Goal: Information Seeking & Learning: Learn about a topic

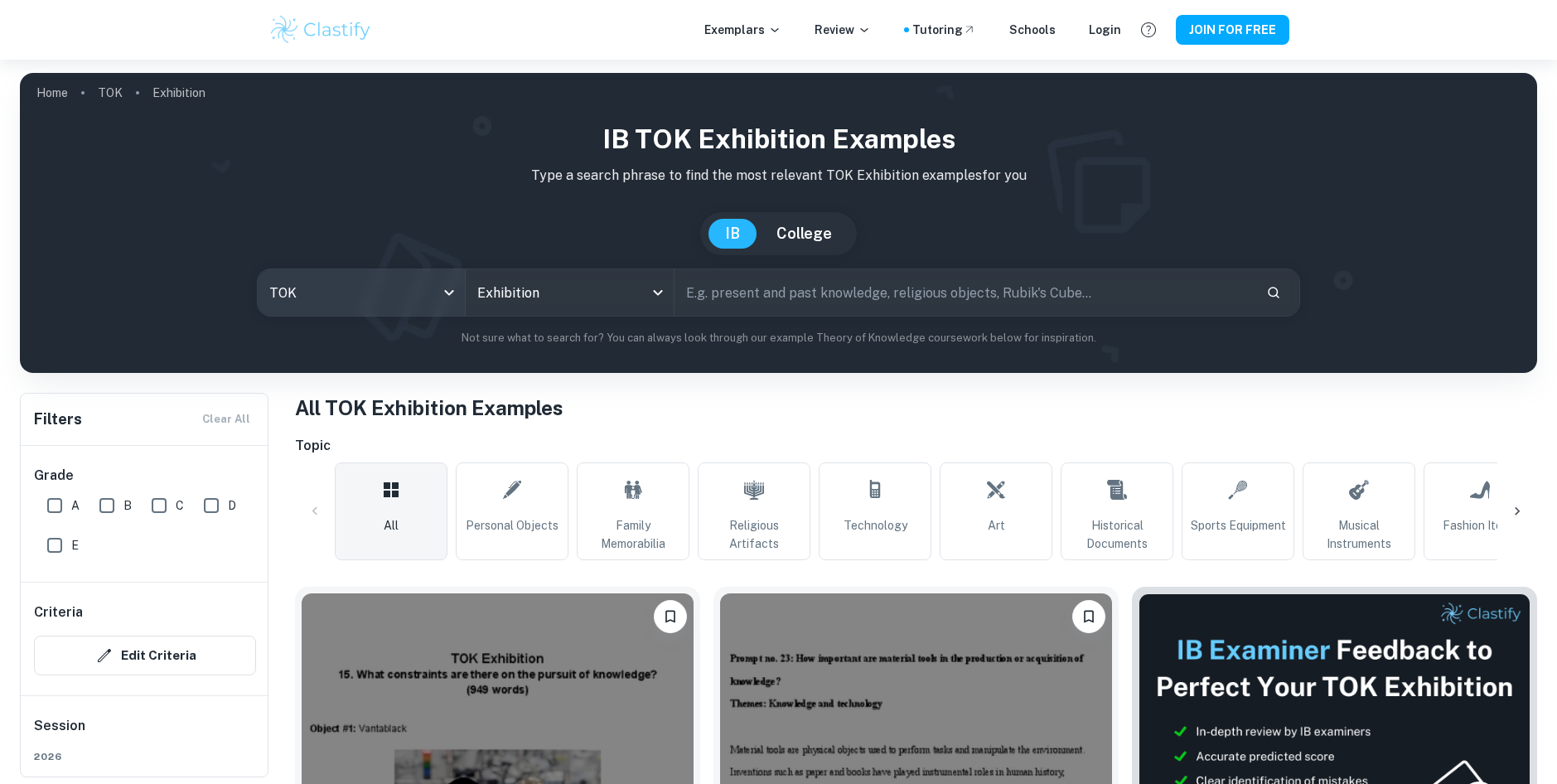
click at [382, 295] on body "We value your privacy We use cookies to enhance your browsing experience, serve…" at bounding box center [778, 451] width 1557 height 784
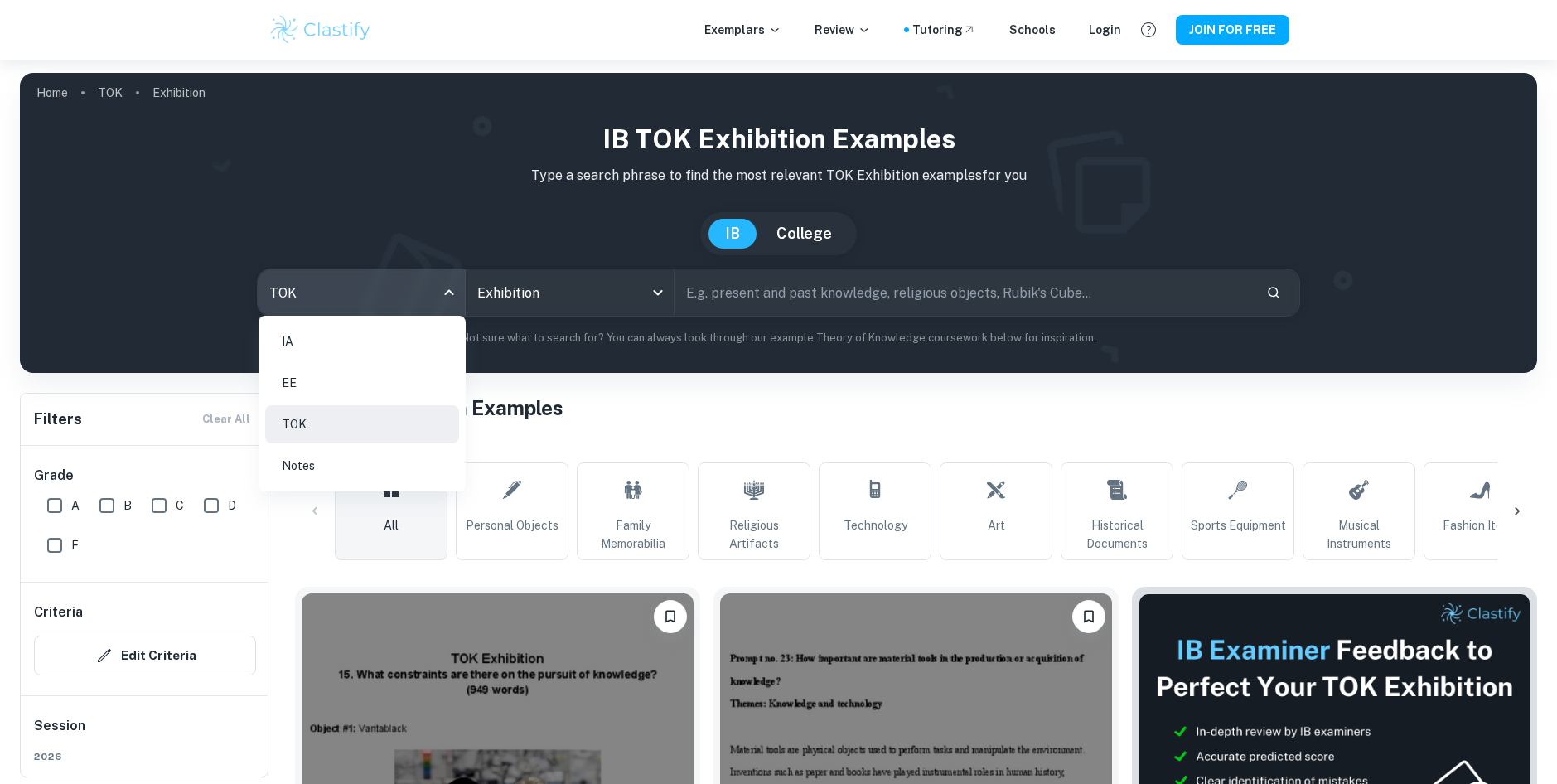
click at [337, 339] on li "IA" at bounding box center [361, 341] width 194 height 38
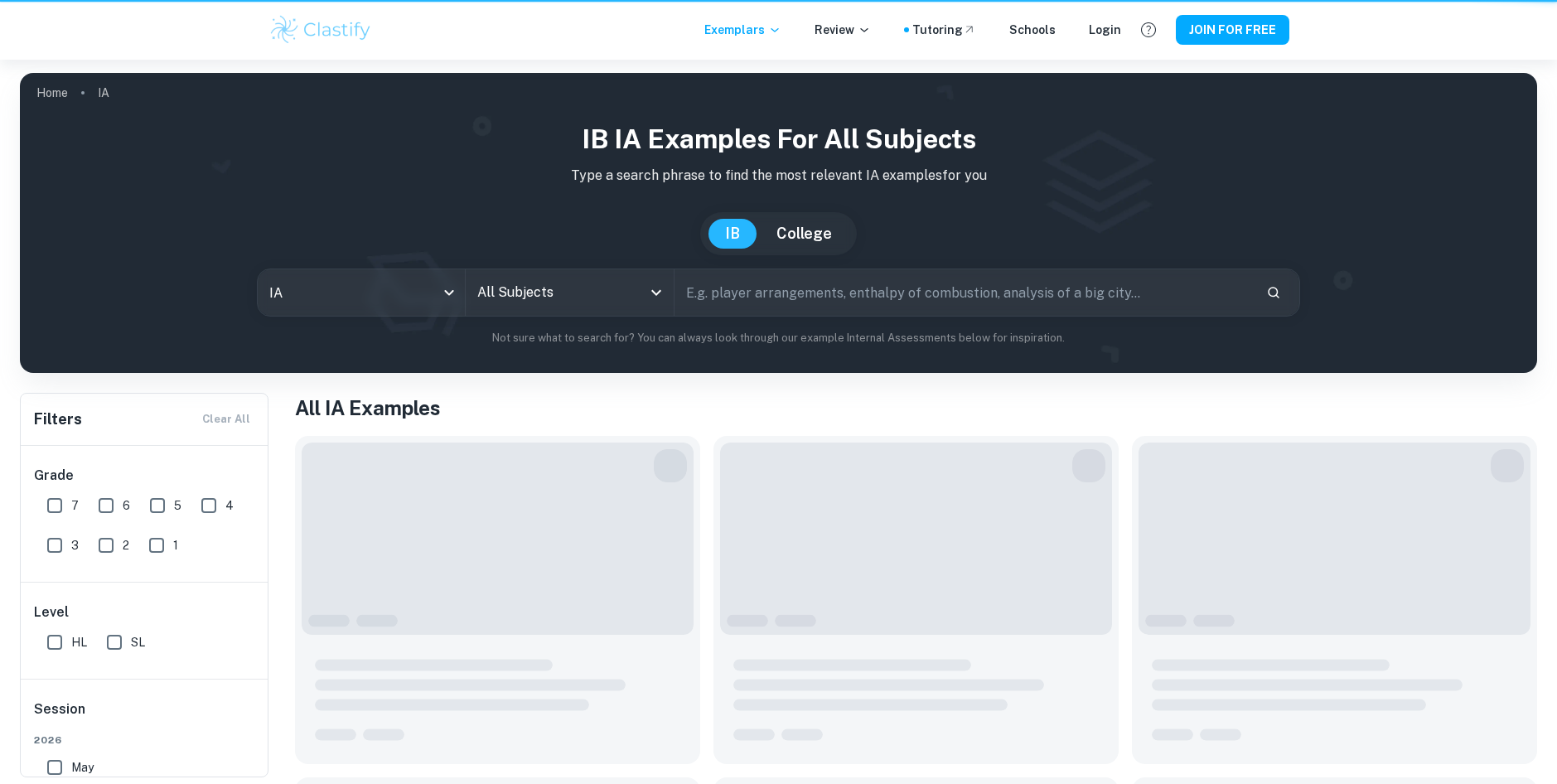
click at [592, 281] on input "All Subjects" at bounding box center [557, 293] width 168 height 32
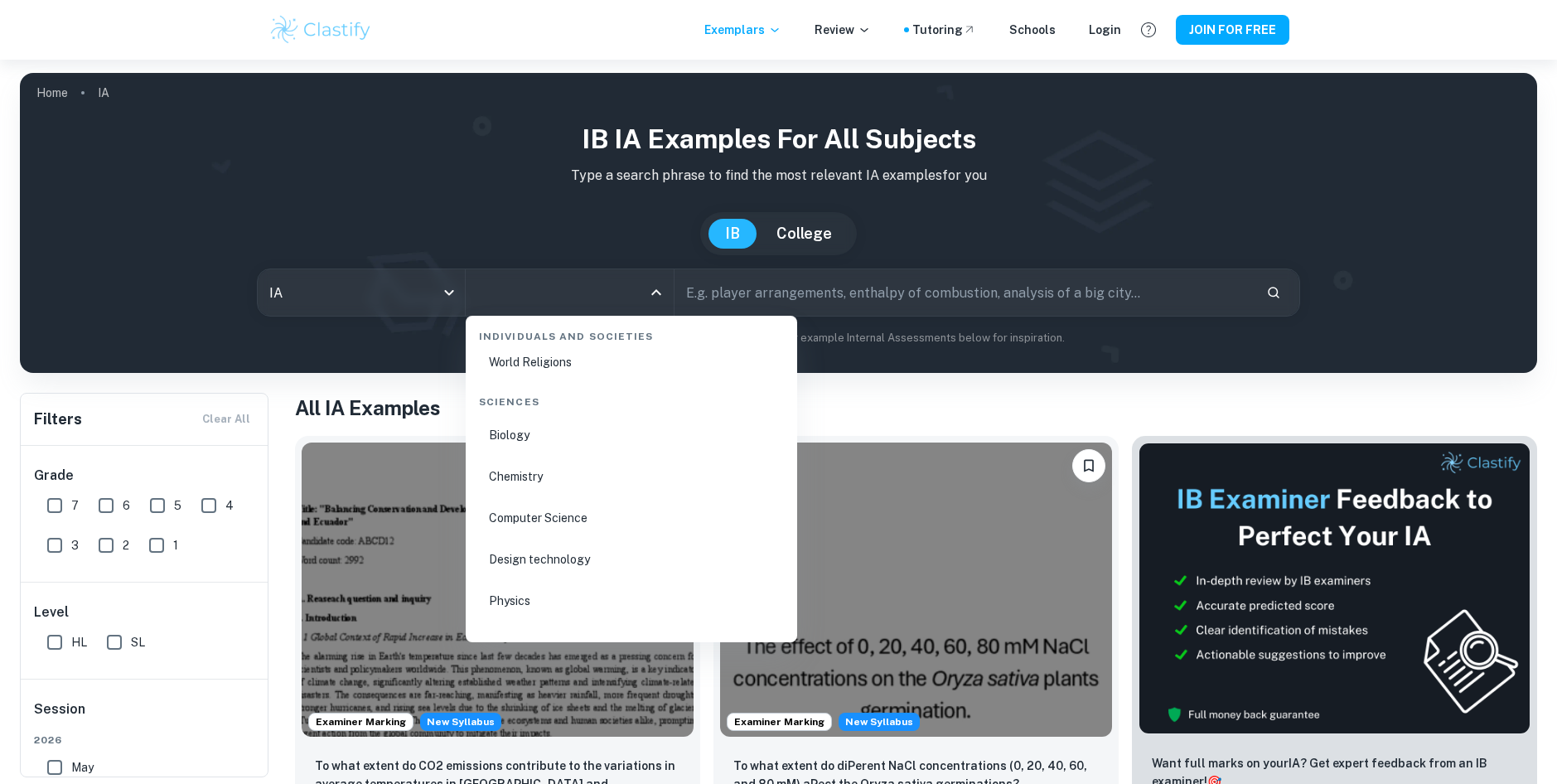
scroll to position [2560, 0]
click at [595, 550] on li "Physics" at bounding box center [631, 563] width 318 height 38
type input "Physics"
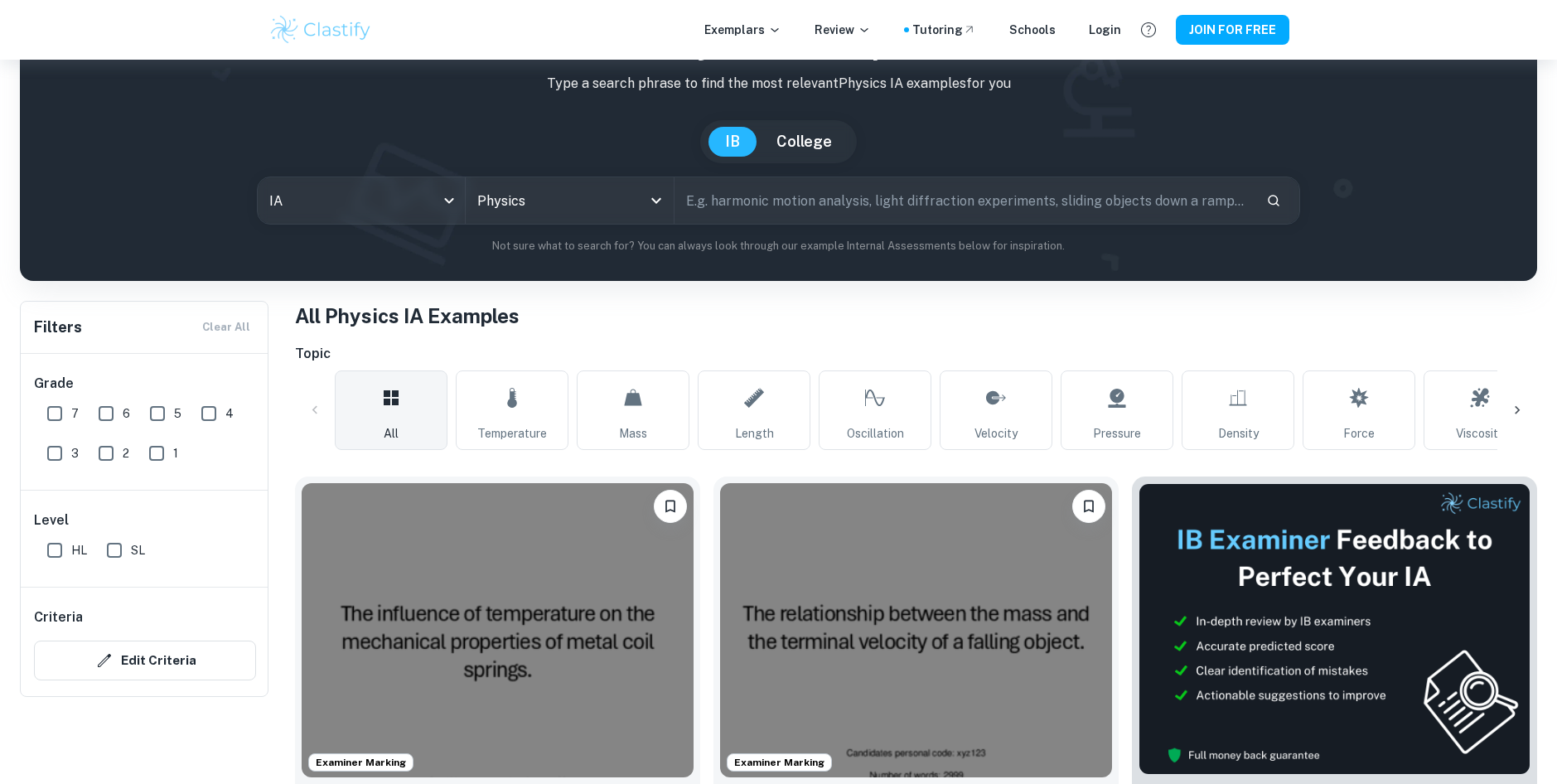
scroll to position [332, 0]
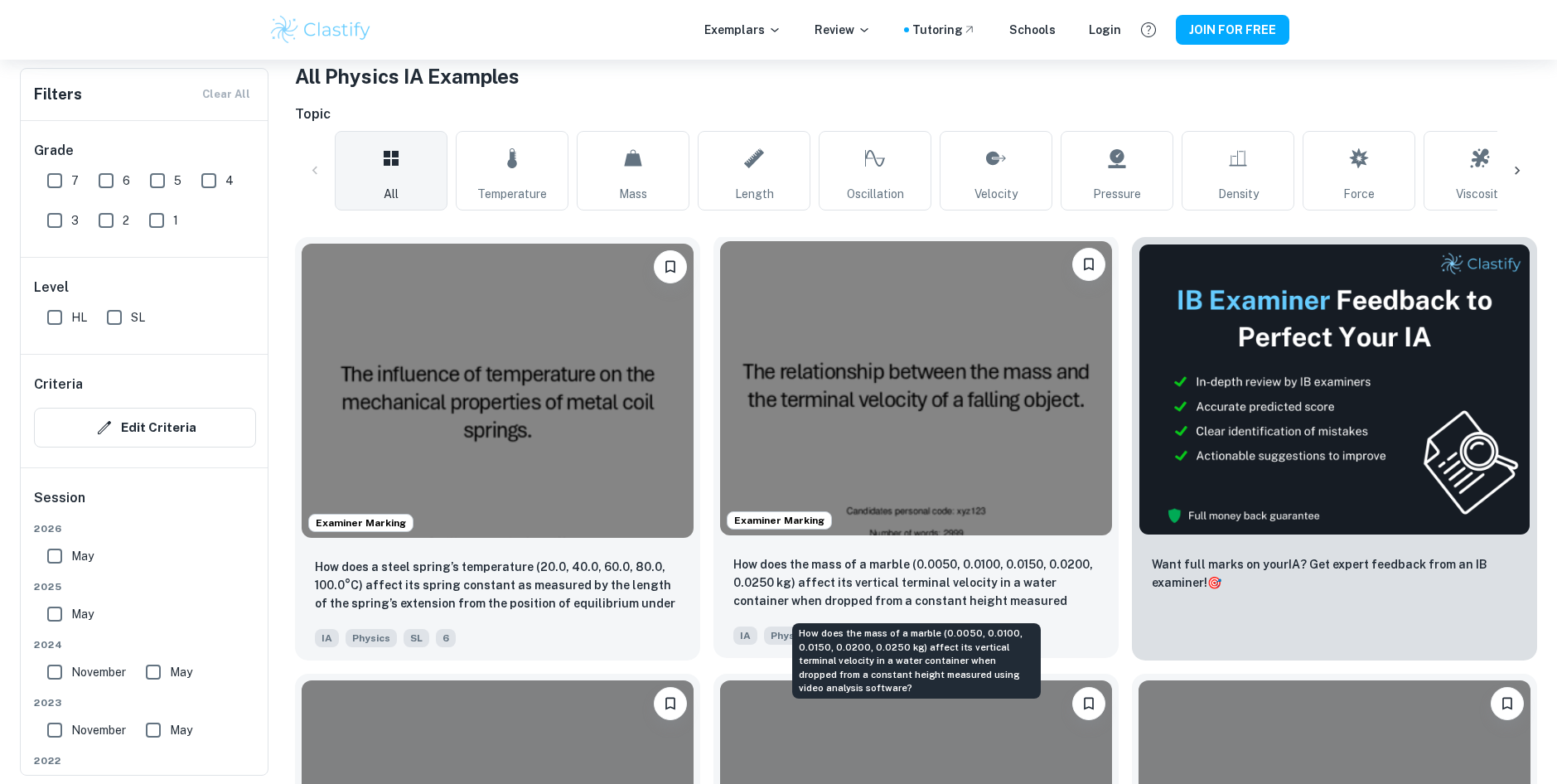
click at [972, 566] on p "How does the mass of a marble (0.0050, 0.0100, 0.0150, 0.0200, 0.0250 kg) affec…" at bounding box center [916, 583] width 365 height 57
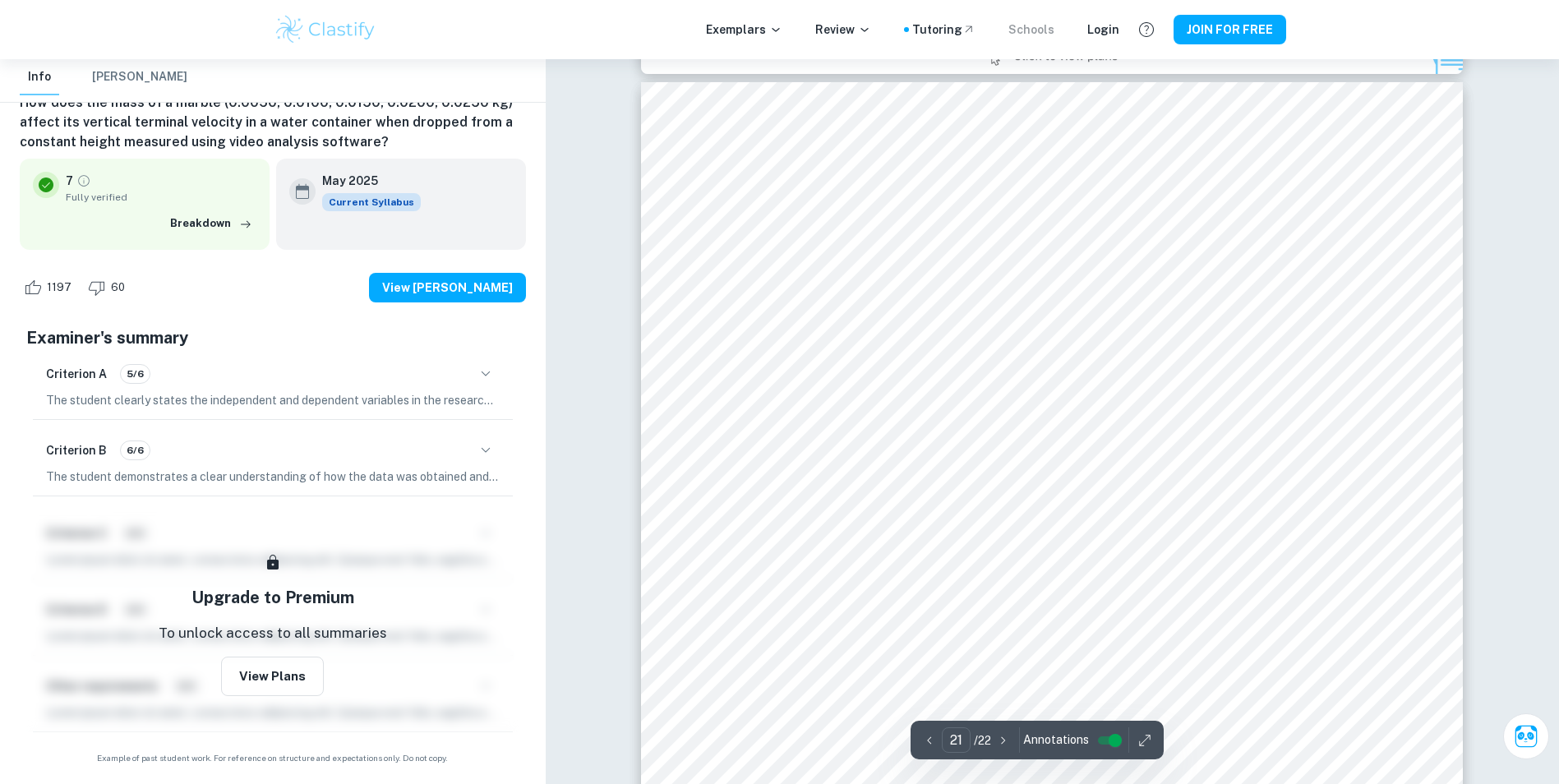
scroll to position [23767, 0]
type input "22"
